Goal: Obtain resource: Download file/media

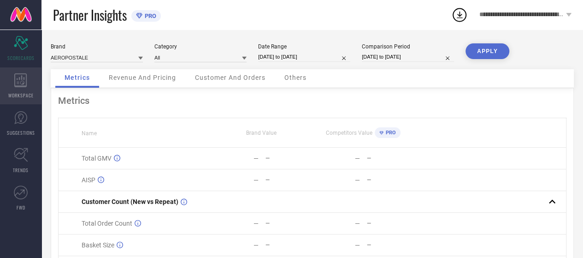
click at [25, 93] on span "WORKSPACE" at bounding box center [20, 95] width 25 height 7
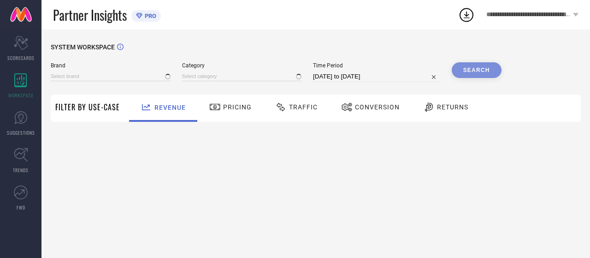
type input "AEROPOSTALE"
type input "All"
click at [66, 78] on input at bounding box center [111, 76] width 120 height 10
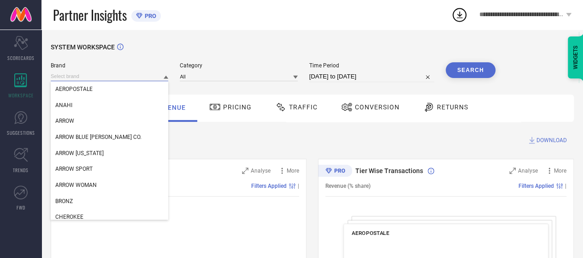
click at [66, 78] on input at bounding box center [110, 76] width 118 height 10
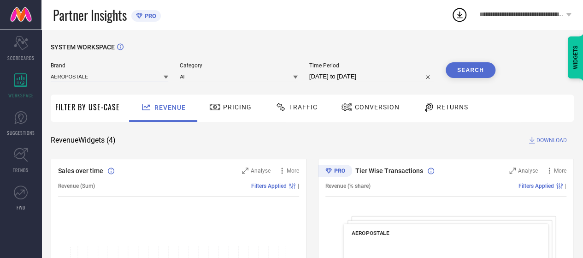
click at [66, 78] on input at bounding box center [110, 76] width 118 height 10
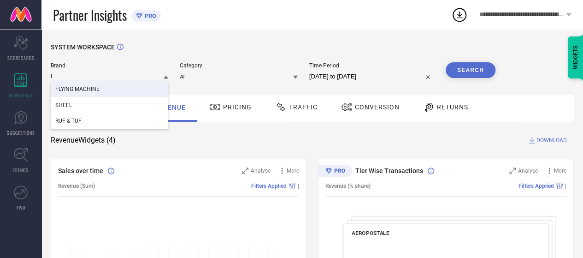
type input "f"
click at [70, 92] on span "FLYING MACHINE" at bounding box center [77, 89] width 44 height 6
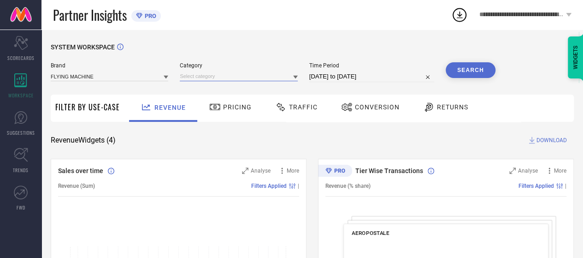
click at [203, 76] on input at bounding box center [239, 76] width 118 height 10
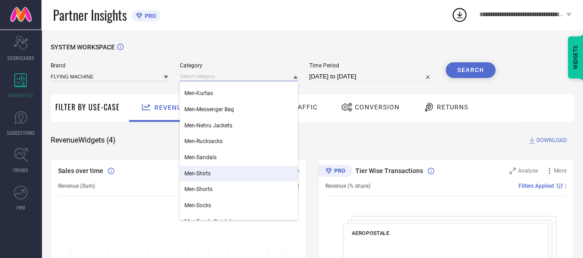
scroll to position [645, 0]
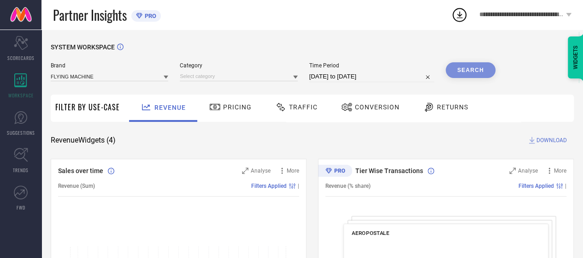
click at [181, 43] on div "SYSTEM WORKSPACE" at bounding box center [312, 52] width 523 height 19
click at [261, 70] on div "Category" at bounding box center [239, 72] width 118 height 20
click at [346, 78] on input "[DATE] to [DATE]" at bounding box center [371, 76] width 125 height 11
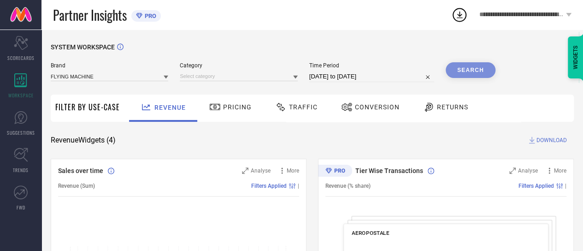
select select "6"
select select "2025"
select select "7"
select select "2025"
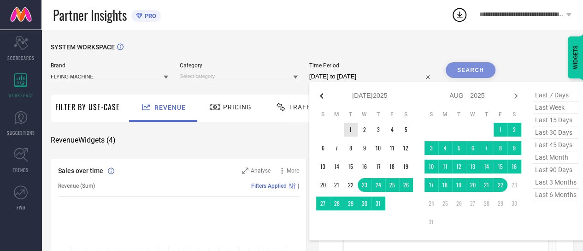
click at [319, 94] on icon at bounding box center [321, 95] width 11 height 11
select select "5"
select select "2025"
select select "6"
select select "2025"
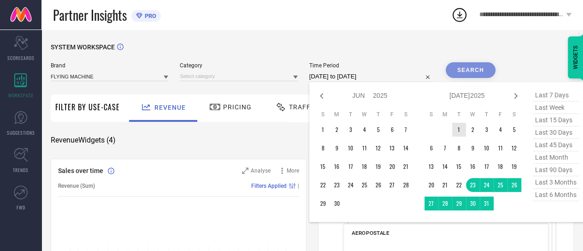
click at [319, 94] on icon at bounding box center [321, 95] width 11 height 11
select select "4"
select select "2025"
select select "5"
select select "2025"
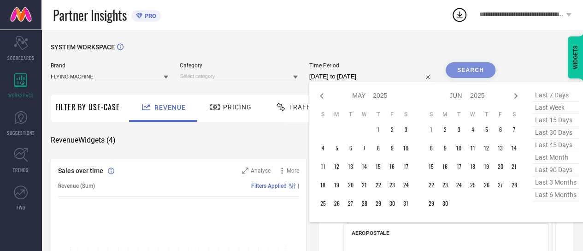
click at [319, 95] on icon at bounding box center [321, 95] width 11 height 11
select select "3"
select select "2025"
select select "4"
select select "2025"
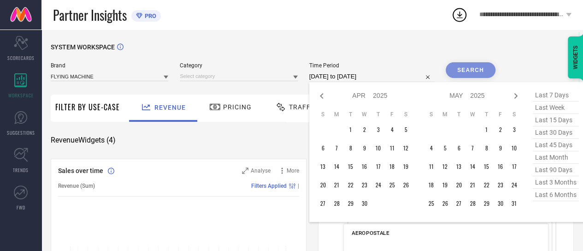
click at [319, 95] on icon at bounding box center [321, 95] width 11 height 11
select select "2"
select select "2025"
select select "3"
select select "2025"
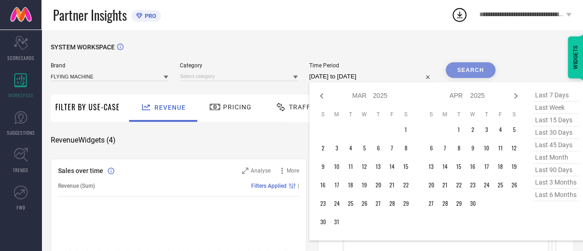
click at [319, 95] on icon at bounding box center [321, 95] width 11 height 11
select select "1"
select select "2025"
select select "2"
select select "2025"
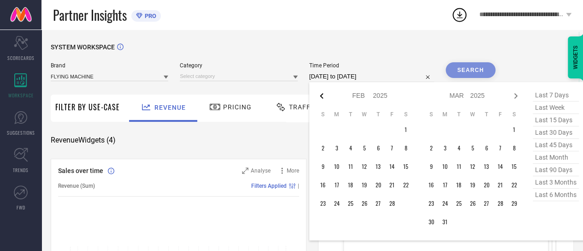
click at [321, 97] on icon at bounding box center [321, 95] width 11 height 11
select select "2025"
select select "1"
select select "2025"
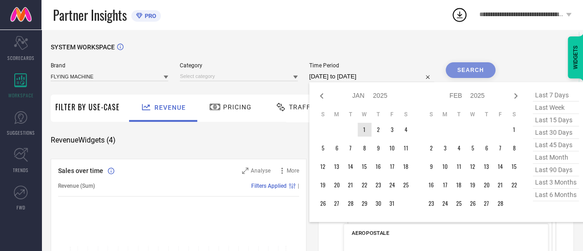
type input "After [DATE]"
click at [364, 131] on td "1" at bounding box center [365, 130] width 14 height 14
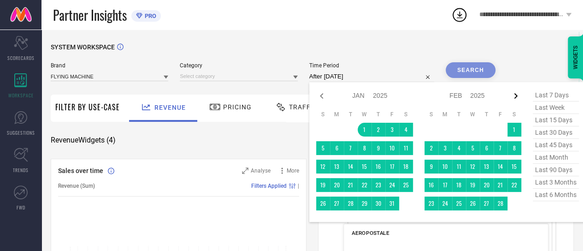
click at [514, 97] on icon at bounding box center [515, 95] width 11 height 11
select select "1"
select select "2025"
select select "2"
select select "2025"
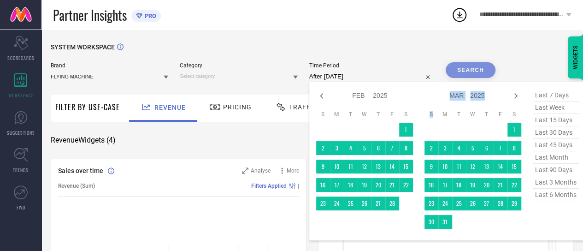
click at [514, 97] on icon at bounding box center [515, 95] width 11 height 11
select select "2"
select select "2025"
select select "3"
select select "2025"
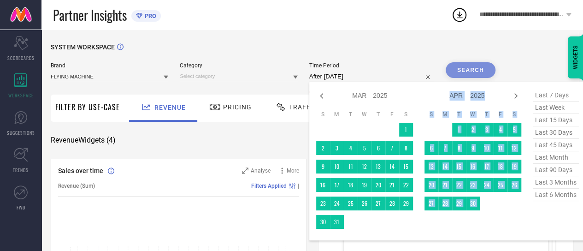
click at [514, 97] on icon at bounding box center [515, 95] width 11 height 11
select select "3"
select select "2025"
select select "4"
select select "2025"
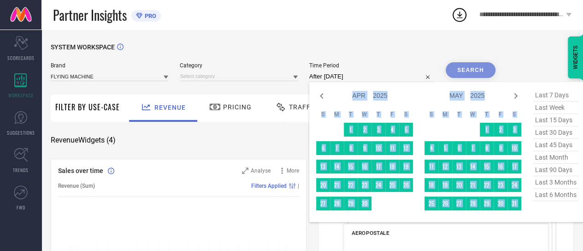
click at [514, 97] on icon at bounding box center [515, 95] width 11 height 11
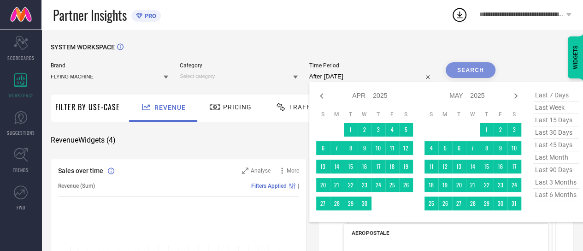
select select "4"
select select "2025"
select select "5"
select select "2025"
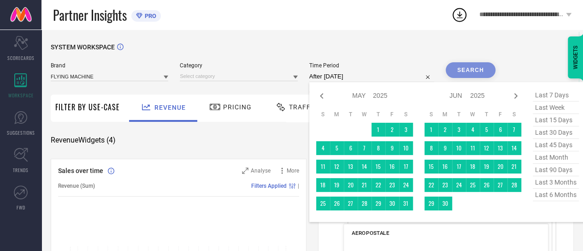
click at [514, 97] on icon at bounding box center [515, 95] width 11 height 11
select select "5"
select select "2025"
select select "6"
select select "2025"
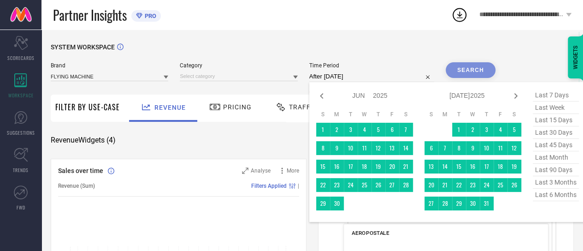
click at [514, 97] on icon at bounding box center [515, 95] width 11 height 11
select select "6"
select select "2025"
select select "7"
select select "2025"
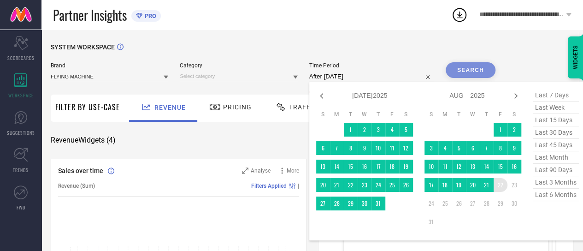
type input "[DATE] to [DATE]"
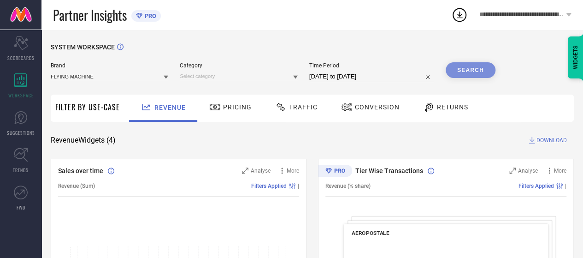
click at [472, 70] on div "Search" at bounding box center [471, 70] width 50 height 16
click at [456, 71] on div "Search" at bounding box center [471, 70] width 50 height 16
click at [242, 71] on div "Category" at bounding box center [239, 72] width 118 height 20
click at [242, 71] on div at bounding box center [239, 76] width 118 height 10
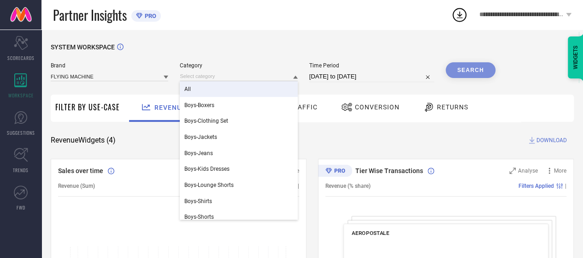
click at [223, 90] on div "All" at bounding box center [239, 89] width 118 height 16
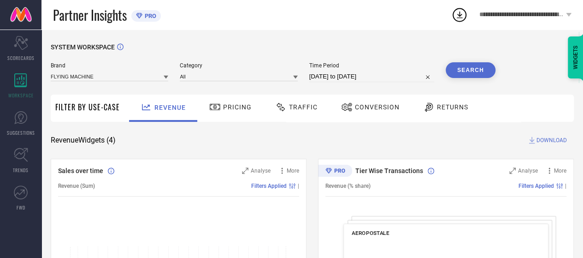
click at [472, 67] on button "Search" at bounding box center [471, 70] width 50 height 16
click at [355, 106] on span "Conversion" at bounding box center [377, 106] width 45 height 7
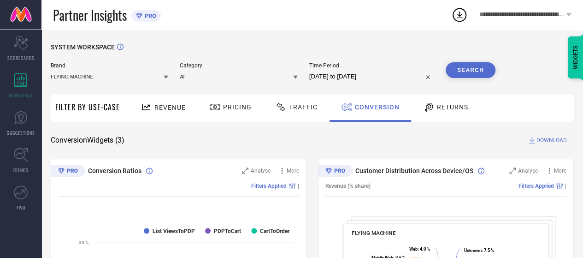
click at [534, 138] on icon at bounding box center [531, 140] width 9 height 9
click at [542, 140] on span "DOWNLOAD" at bounding box center [552, 140] width 30 height 9
click at [383, 27] on div "Partner Insights PRO" at bounding box center [252, 15] width 398 height 30
drag, startPoint x: 345, startPoint y: 13, endPoint x: 340, endPoint y: 16, distance: 5.8
click at [345, 13] on div "Partner Insights PRO" at bounding box center [252, 15] width 398 height 30
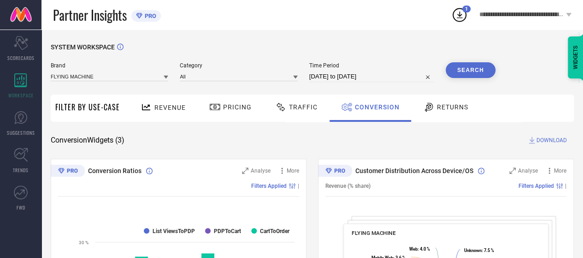
click at [321, 20] on div "Partner Insights PRO" at bounding box center [252, 15] width 398 height 30
click at [155, 137] on div "Conversion Widgets ( 3 ) DOWNLOAD" at bounding box center [312, 140] width 523 height 9
click at [153, 141] on div "Conversion Widgets ( 3 ) DOWNLOAD" at bounding box center [312, 140] width 523 height 9
click at [177, 21] on div "Partner Insights PRO" at bounding box center [252, 15] width 398 height 30
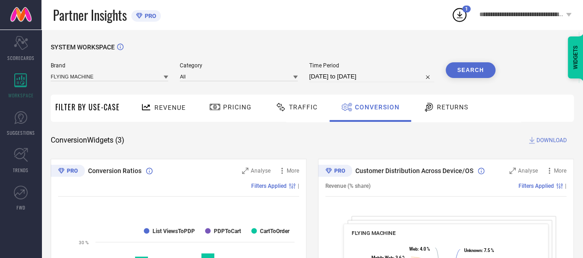
click at [435, 139] on div "Conversion Widgets ( 3 ) DOWNLOAD" at bounding box center [312, 140] width 523 height 9
click at [420, 46] on div "SYSTEM WORKSPACE" at bounding box center [312, 52] width 523 height 19
